Goal: Navigation & Orientation: Understand site structure

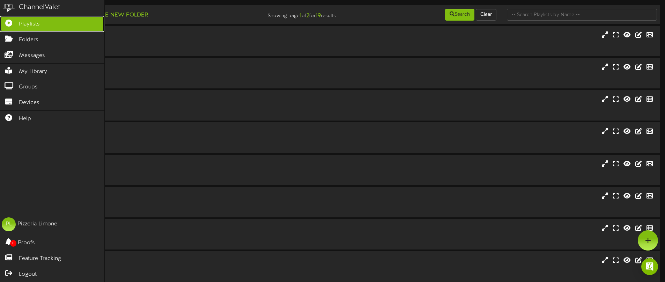
click at [30, 24] on span "Playlists" at bounding box center [29, 24] width 21 height 8
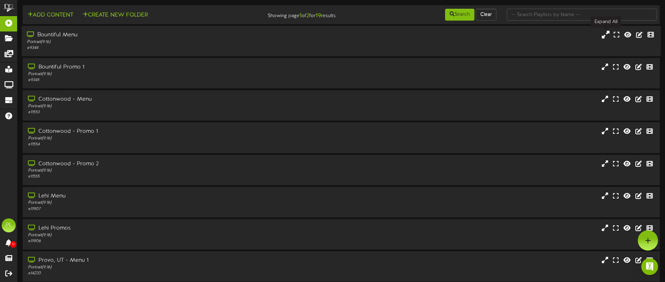
click at [607, 35] on icon at bounding box center [606, 35] width 8 height 8
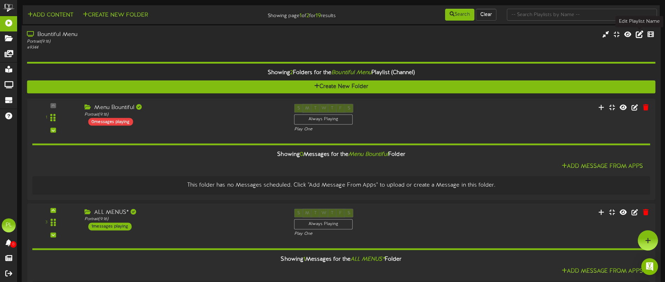
click at [640, 34] on icon at bounding box center [640, 34] width 8 height 8
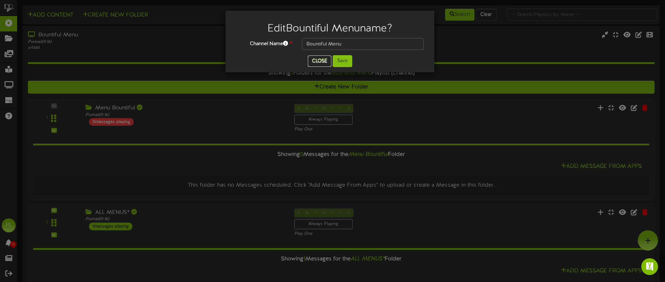
click at [317, 60] on button "Close" at bounding box center [319, 61] width 23 height 11
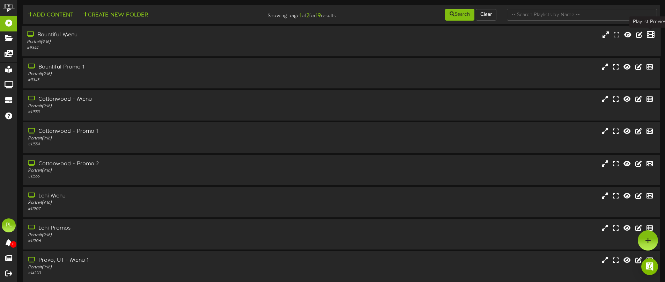
click at [650, 35] on icon at bounding box center [651, 35] width 8 height 8
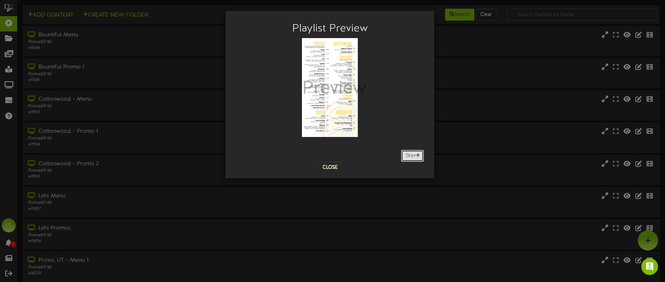
click at [415, 155] on span at bounding box center [417, 155] width 4 height 5
click at [415, 157] on span at bounding box center [417, 155] width 4 height 5
click at [338, 127] on div "Preview" at bounding box center [334, 98] width 64 height 112
click at [330, 167] on button "Close" at bounding box center [330, 167] width 23 height 11
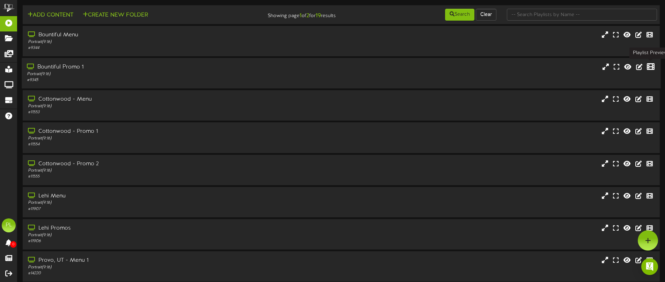
click at [649, 66] on icon at bounding box center [651, 67] width 8 height 8
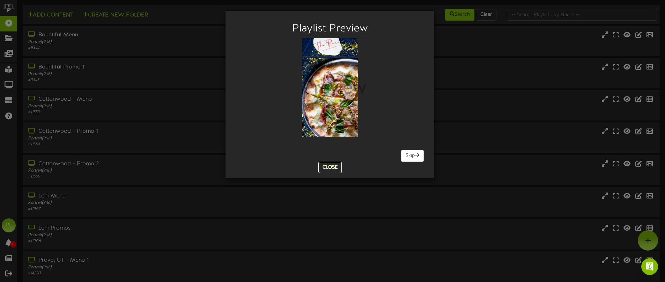
click at [334, 167] on button "Close" at bounding box center [330, 167] width 23 height 11
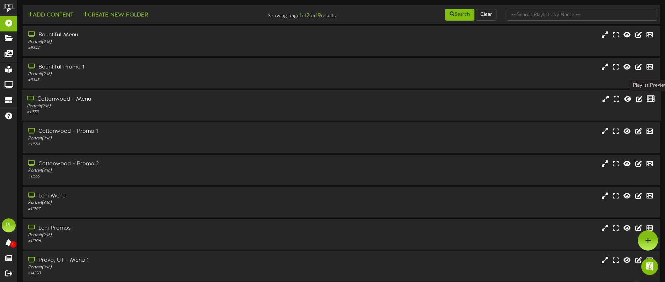
click at [650, 97] on icon at bounding box center [651, 99] width 8 height 8
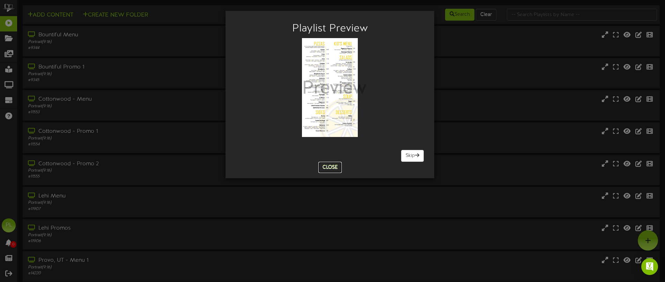
click at [327, 165] on button "Close" at bounding box center [330, 167] width 23 height 11
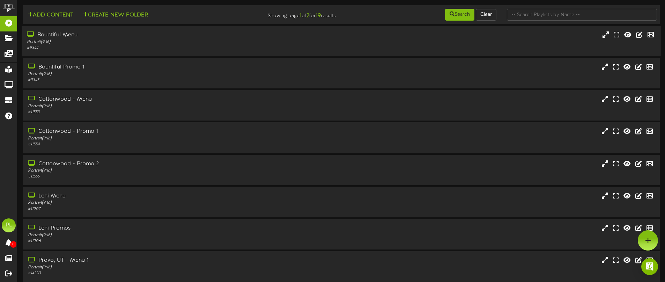
click at [82, 45] on div "Portrait ( 9:16 )" at bounding box center [155, 42] width 256 height 6
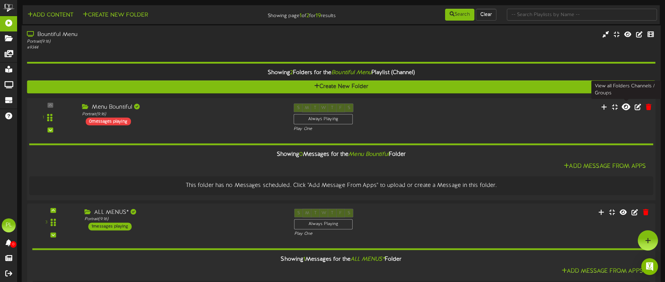
click at [628, 106] on icon at bounding box center [626, 107] width 8 height 8
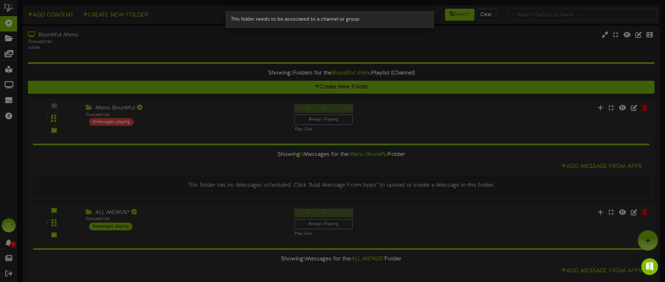
click at [601, 125] on div "This folder needs to be associated to a channel or group." at bounding box center [332, 141] width 665 height 282
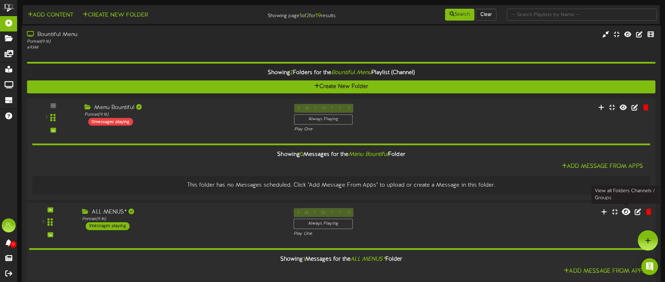
click at [627, 211] on icon at bounding box center [626, 211] width 8 height 8
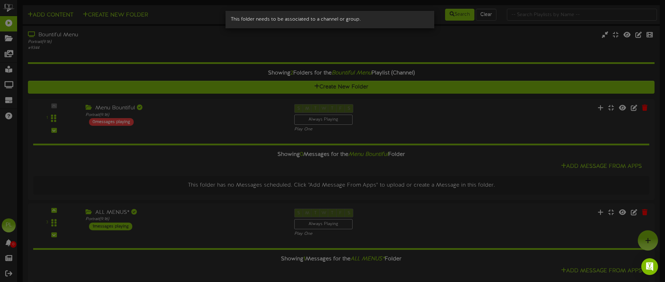
click at [481, 225] on div "This folder needs to be associated to a channel or group." at bounding box center [332, 141] width 665 height 282
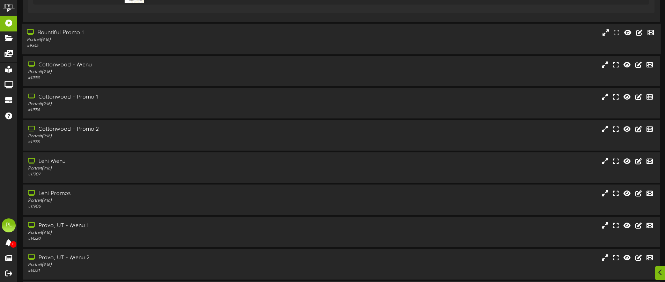
scroll to position [373, 0]
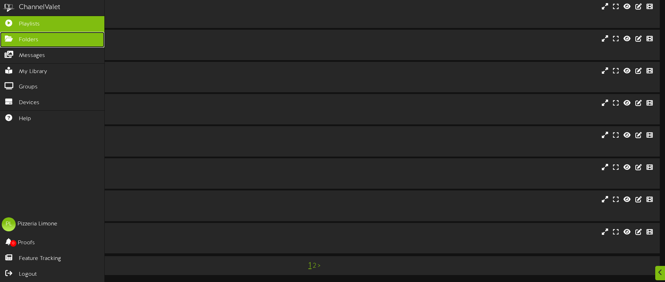
click at [19, 38] on span "Folders" at bounding box center [29, 40] width 20 height 8
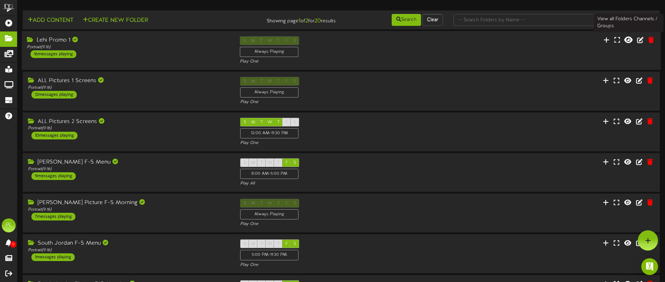
click at [629, 39] on icon at bounding box center [629, 40] width 8 height 8
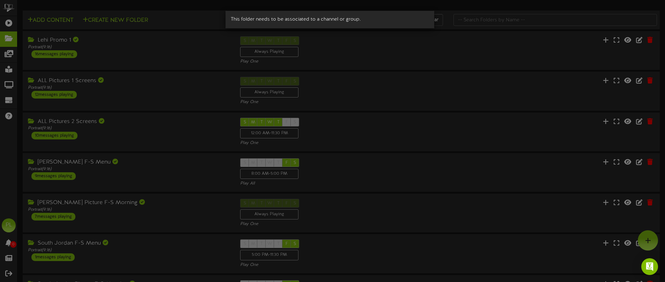
click at [422, 81] on div "This folder needs to be associated to a channel or group." at bounding box center [332, 141] width 665 height 282
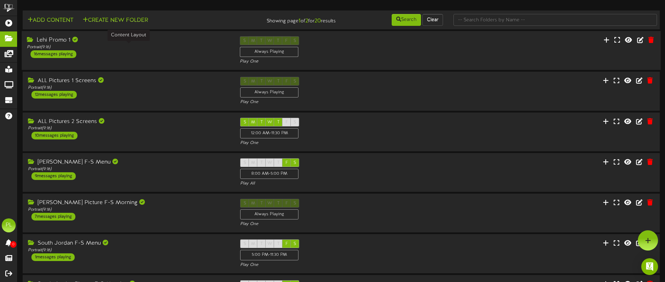
click at [118, 50] on div "Portrait ( 9:16 )" at bounding box center [128, 47] width 203 height 6
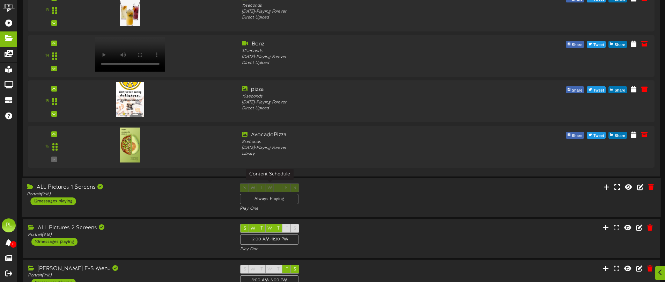
scroll to position [699, 0]
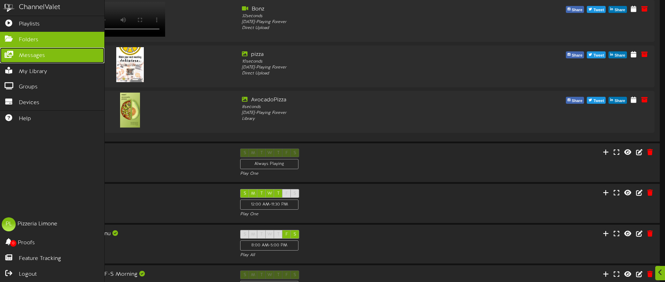
click at [28, 56] on span "Messages" at bounding box center [32, 56] width 26 height 8
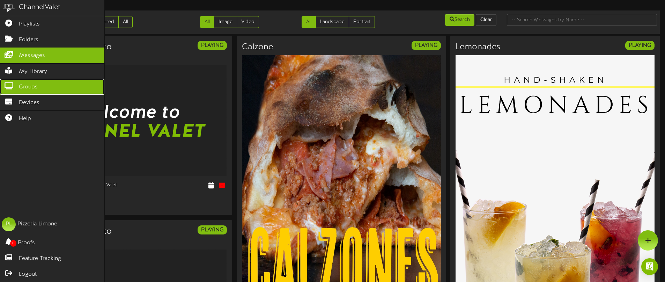
click at [35, 84] on span "Groups" at bounding box center [28, 87] width 19 height 8
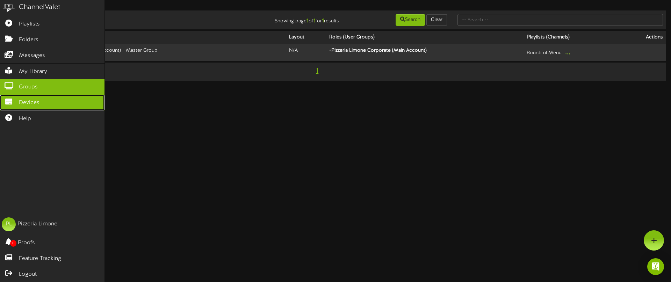
click at [36, 99] on span "Devices" at bounding box center [29, 103] width 21 height 8
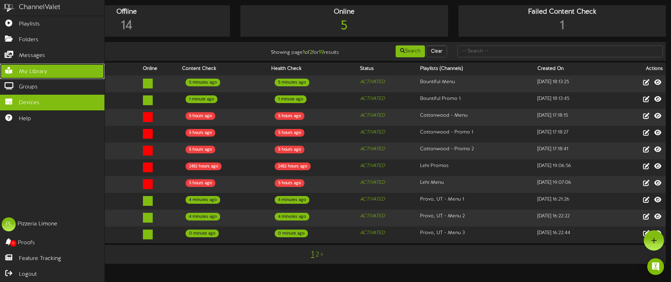
click at [34, 70] on span "My Library" at bounding box center [33, 72] width 28 height 8
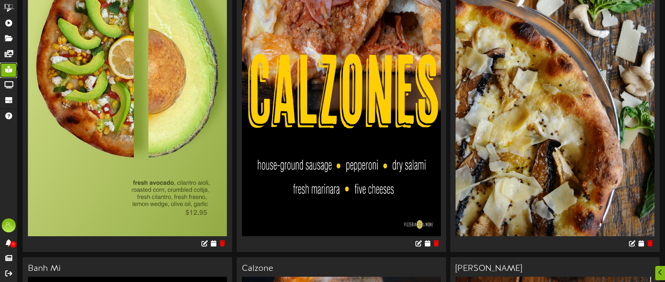
scroll to position [699, 0]
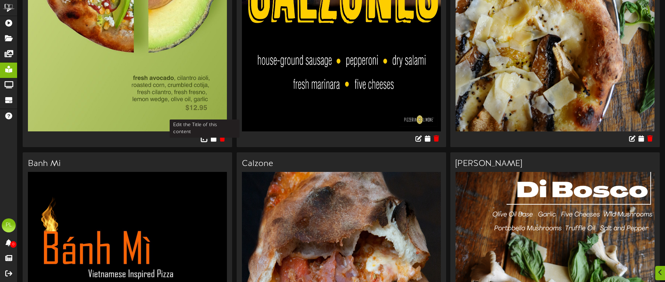
click at [205, 137] on icon at bounding box center [205, 138] width 8 height 8
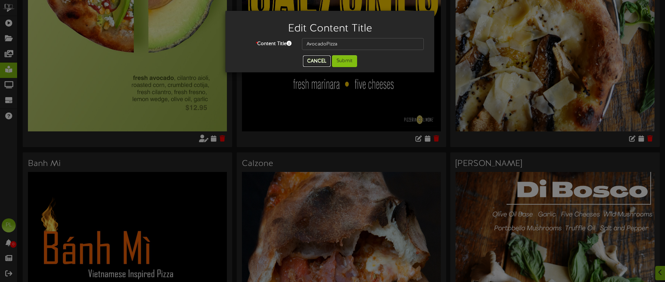
click at [320, 61] on button "Cancel" at bounding box center [317, 61] width 28 height 11
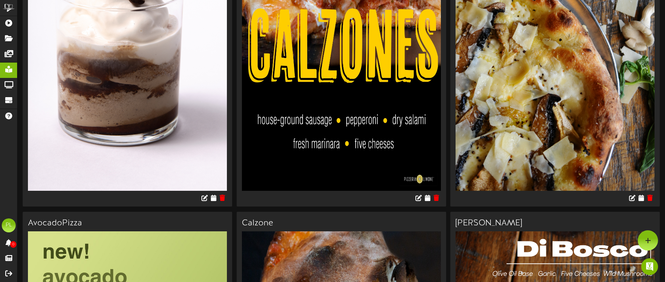
scroll to position [0, 0]
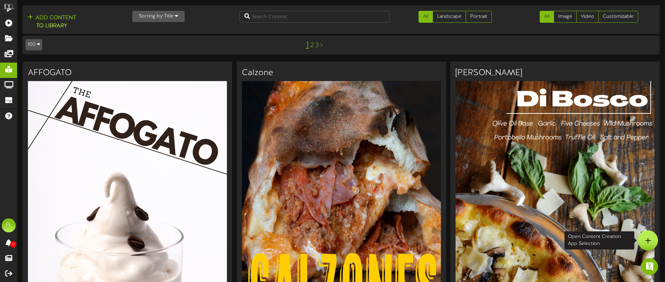
click at [650, 239] on icon at bounding box center [648, 240] width 6 height 6
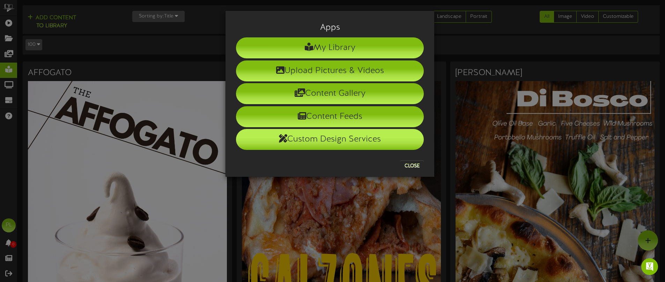
click at [362, 140] on li "Custom Design Services" at bounding box center [330, 139] width 188 height 21
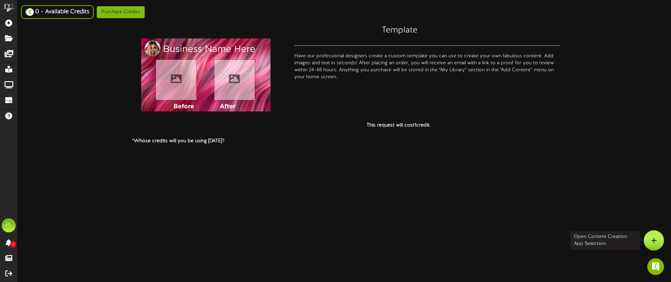
click at [651, 239] on icon at bounding box center [654, 240] width 6 height 6
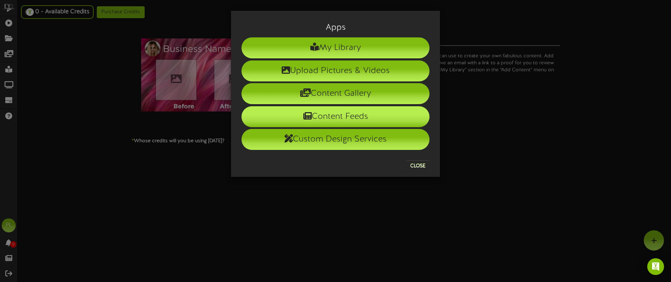
click at [322, 114] on li "Content Feeds" at bounding box center [335, 116] width 188 height 21
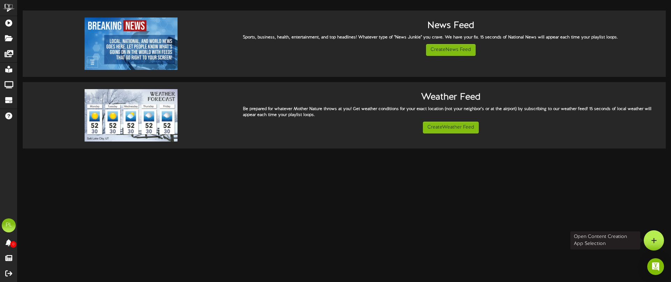
click at [654, 238] on icon at bounding box center [654, 240] width 6 height 6
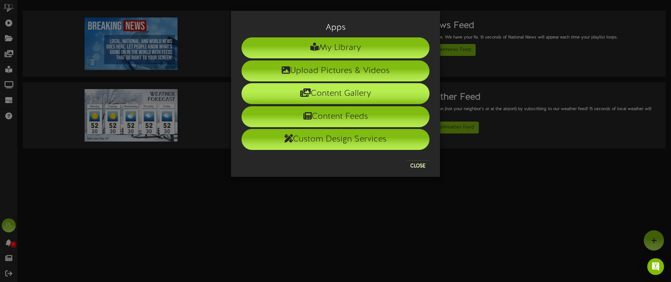
click at [351, 92] on li "Content Gallery" at bounding box center [335, 93] width 188 height 21
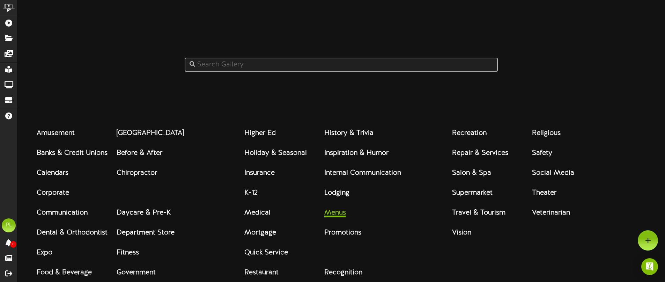
scroll to position [11, 0]
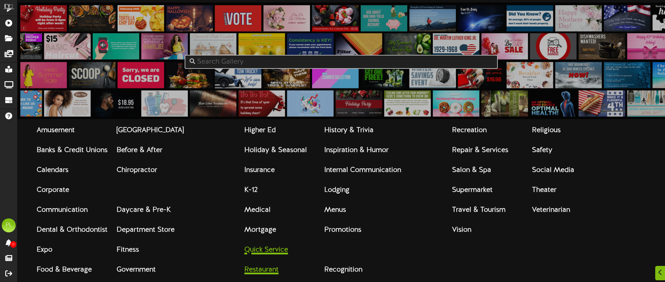
click at [268, 272] on strong "Quick Service Restaurant" at bounding box center [267, 260] width 44 height 28
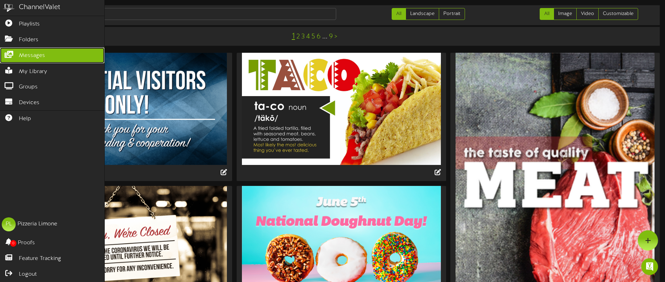
click at [31, 53] on span "Messages" at bounding box center [32, 56] width 26 height 8
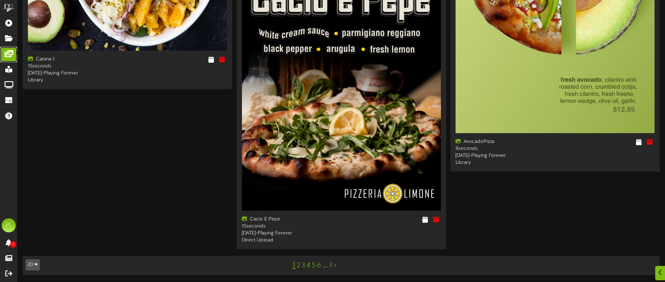
scroll to position [2182, 0]
